Goal: Task Accomplishment & Management: Manage account settings

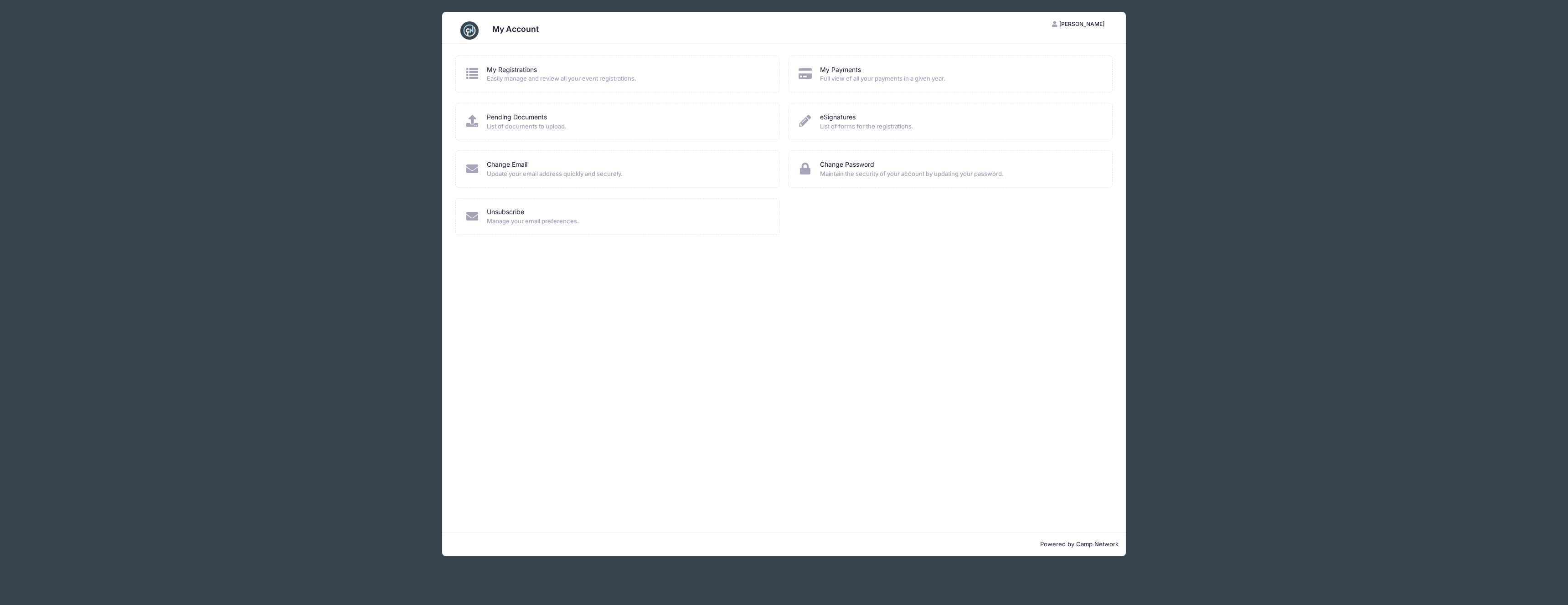
click at [640, 65] on div "My Registrations" at bounding box center [627, 70] width 281 height 10
click at [588, 77] on span "Easily manage and review all your event registrations." at bounding box center [627, 79] width 281 height 9
click at [483, 71] on div "My Registrations Easily manage and review all your event registrations." at bounding box center [618, 74] width 306 height 18
click at [473, 74] on icon at bounding box center [472, 73] width 15 height 12
select select "50"
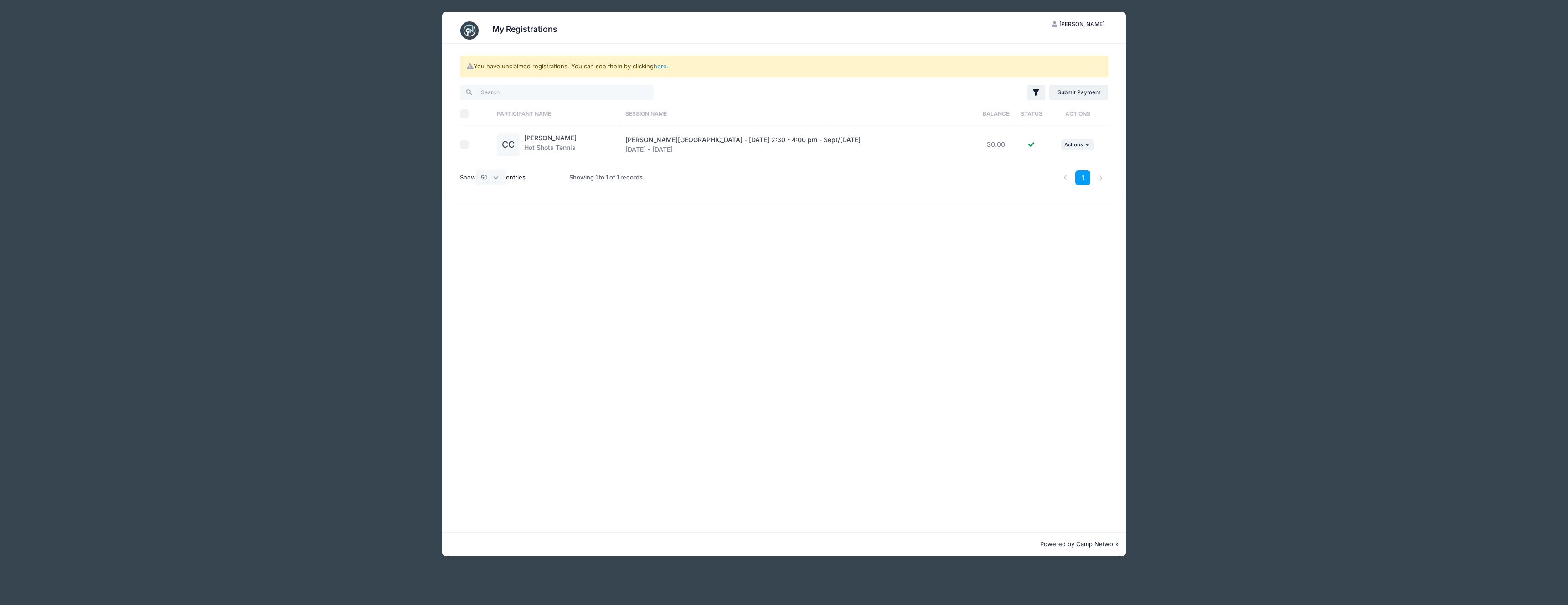
click at [735, 144] on div "Braddock Elementary - Wednesday 2:30 - 4:00 pm - Sept/Oct 2025 Sep 3 - Oct 15, …" at bounding box center [798, 144] width 346 height 19
drag, startPoint x: 1052, startPoint y: 142, endPoint x: 1069, endPoint y: 143, distance: 17.0
click at [1052, 142] on div "... Actions View Registration" at bounding box center [1077, 145] width 52 height 11
click at [1077, 144] on span "Actions" at bounding box center [1074, 144] width 19 height 6
click at [1047, 158] on link "View Registration" at bounding box center [1046, 165] width 83 height 17
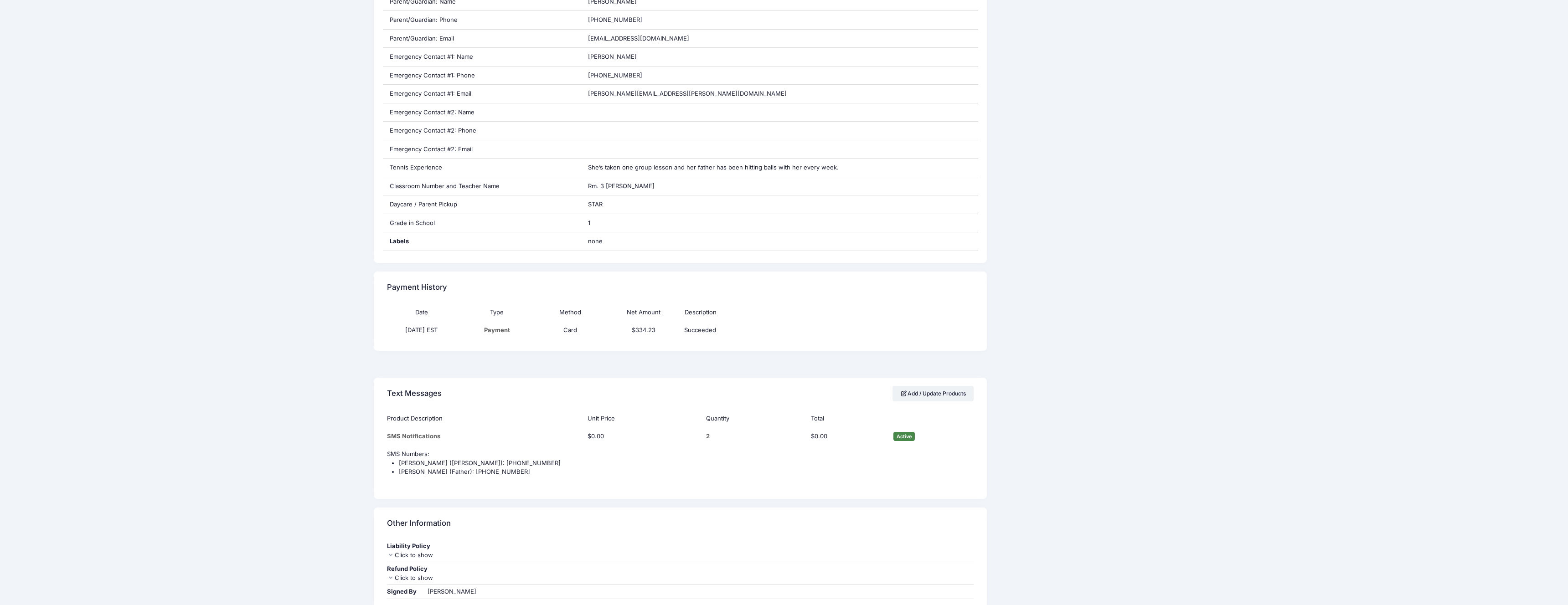
scroll to position [463, 0]
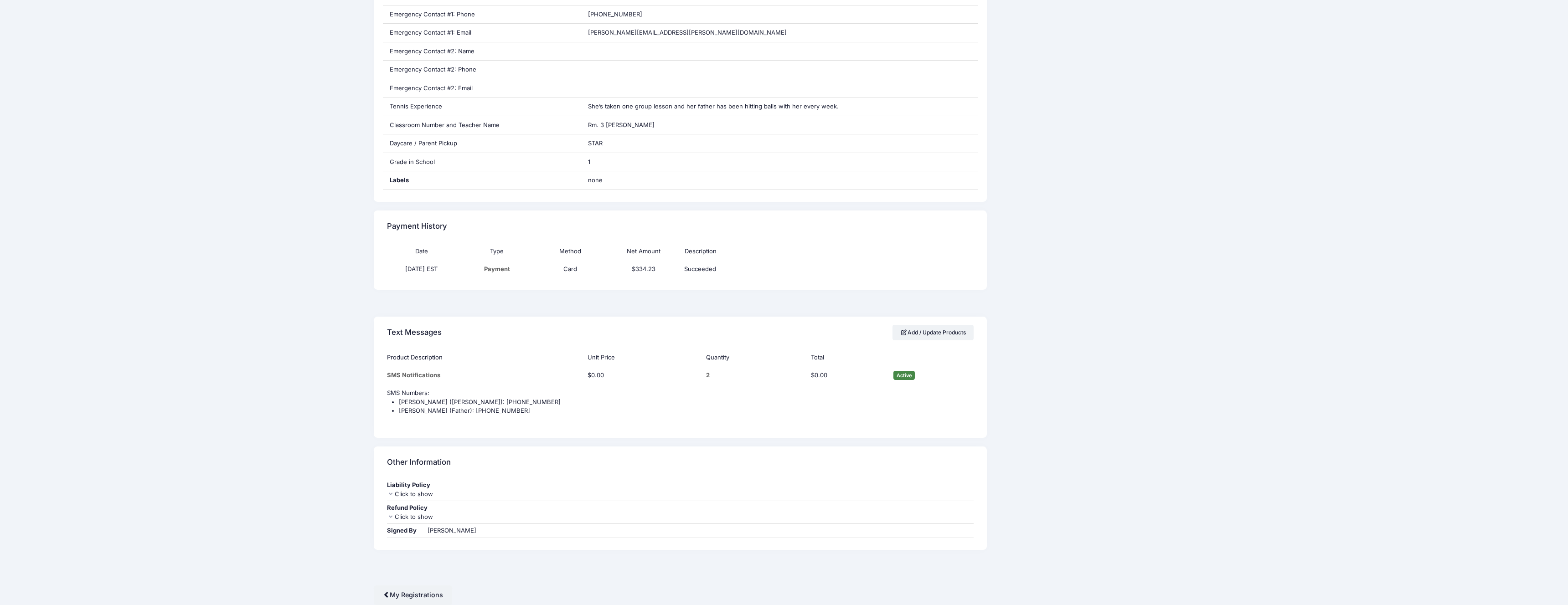
click at [391, 495] on icon at bounding box center [391, 494] width 7 height 6
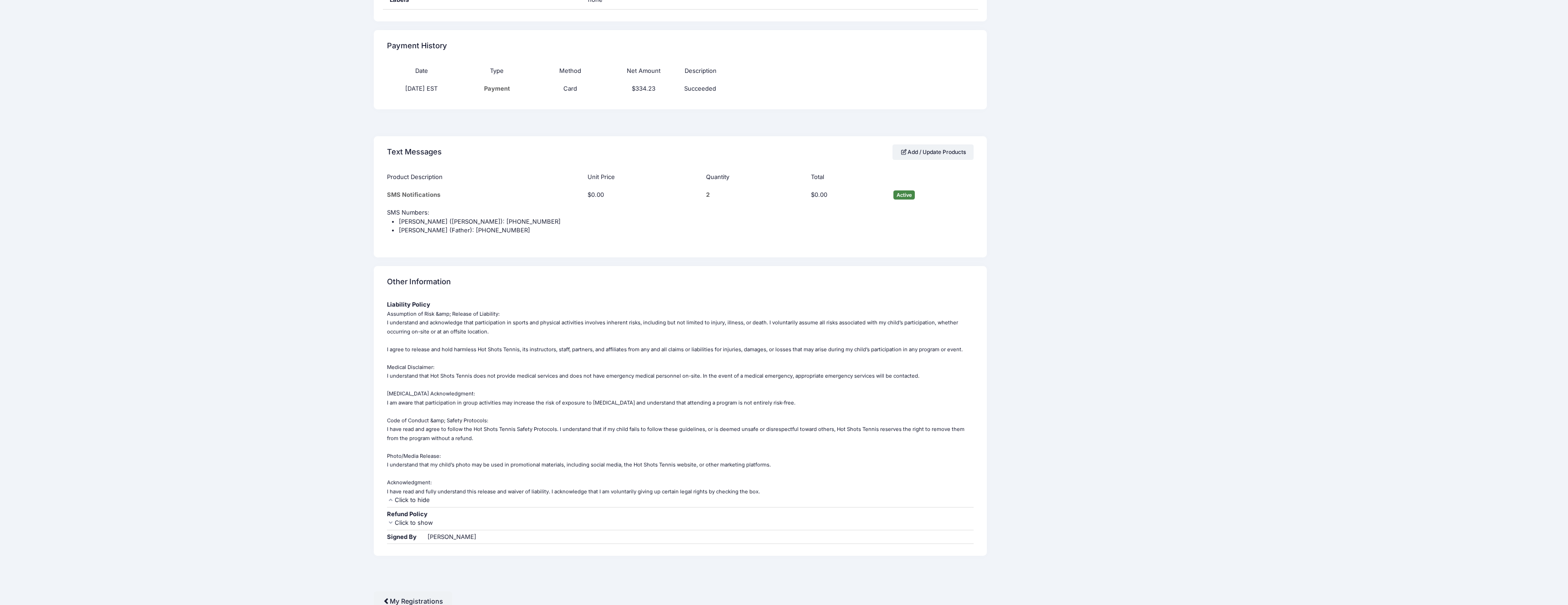
scroll to position [649, 0]
click at [391, 516] on icon at bounding box center [391, 517] width 7 height 6
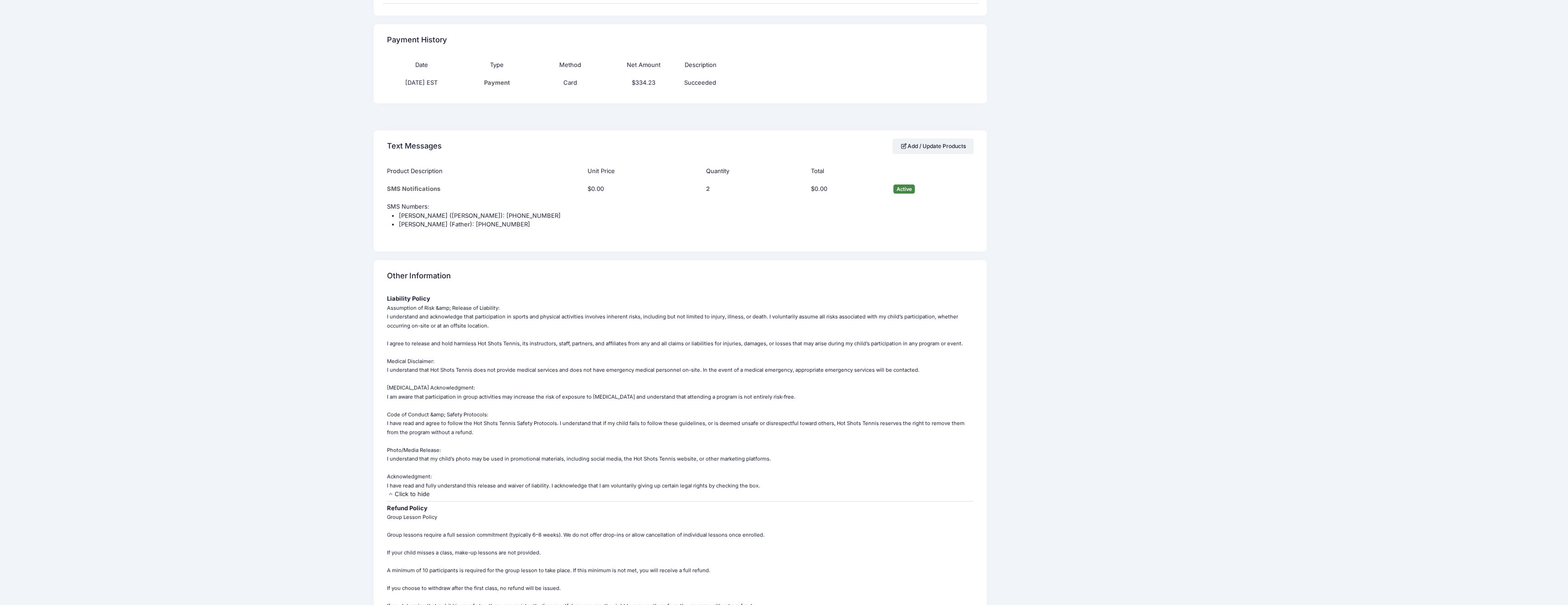
scroll to position [631, 0]
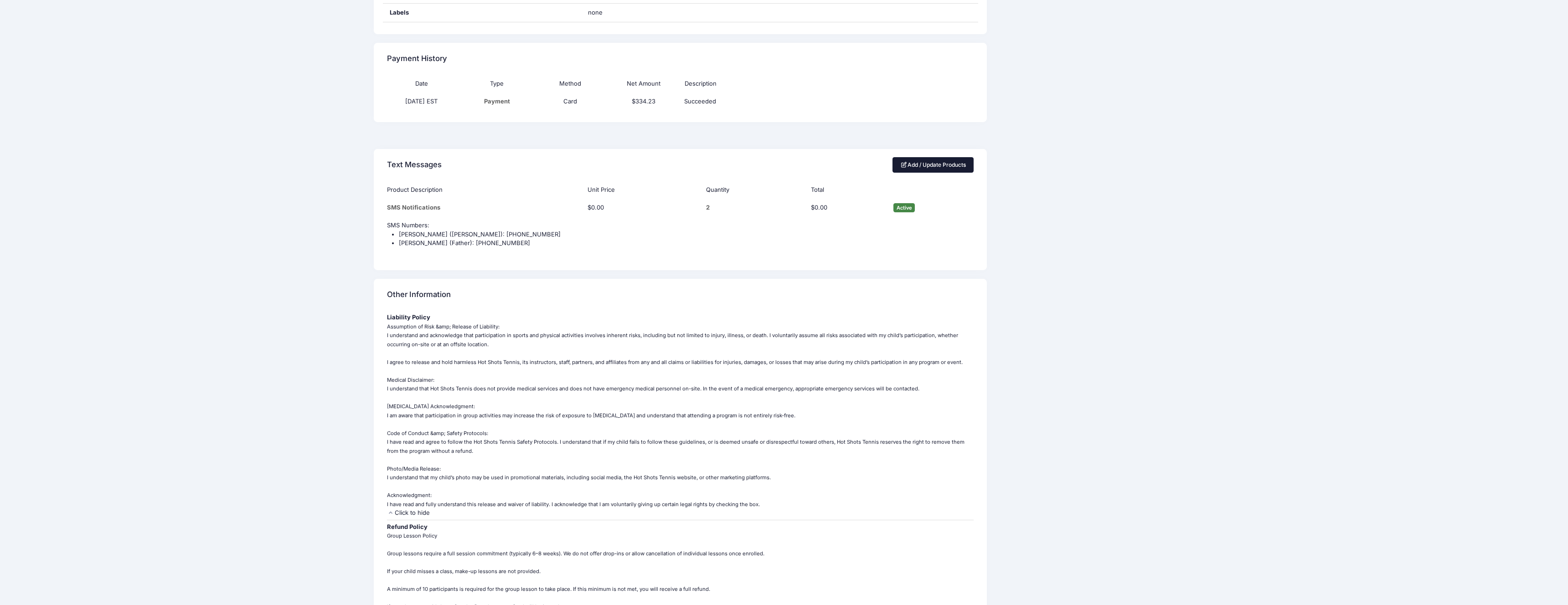
click at [923, 164] on link "Add / Update Products" at bounding box center [933, 164] width 81 height 15
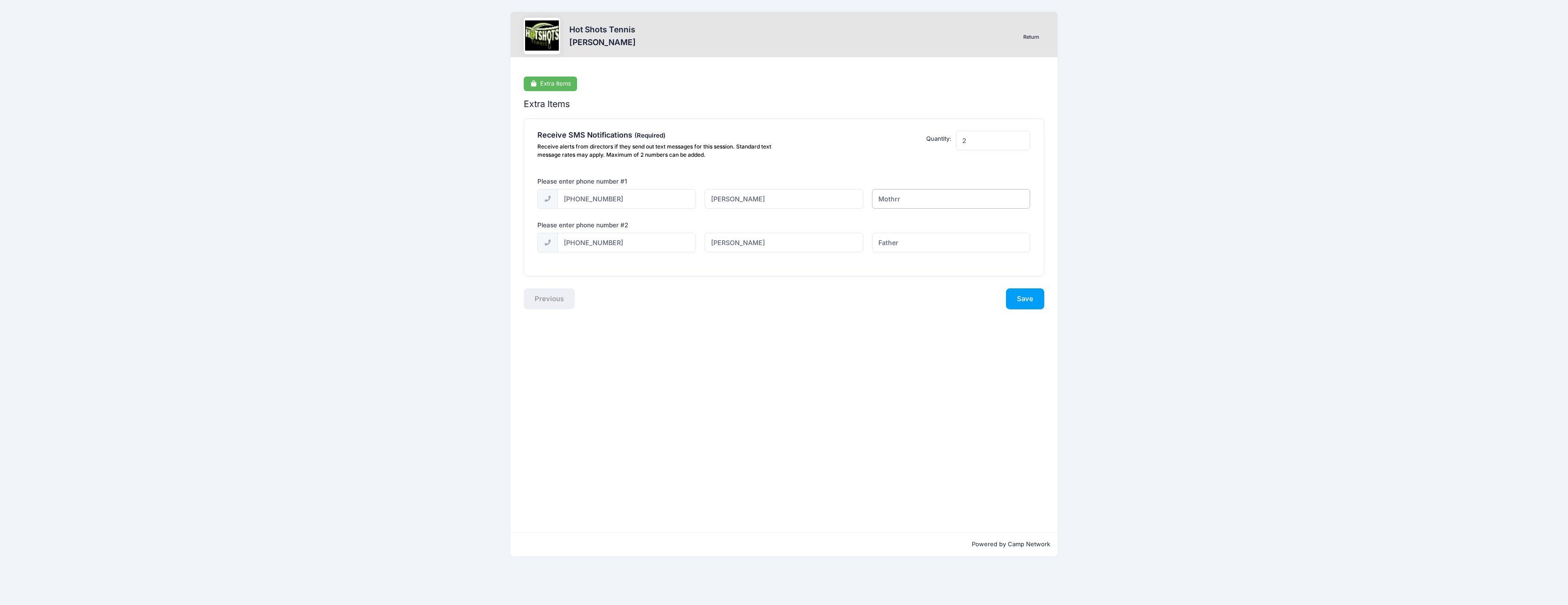
click at [905, 198] on input "Mothrr" at bounding box center [951, 199] width 158 height 19
type input "Mother"
click at [1032, 295] on button "Save" at bounding box center [1025, 299] width 38 height 21
